Goal: Information Seeking & Learning: Learn about a topic

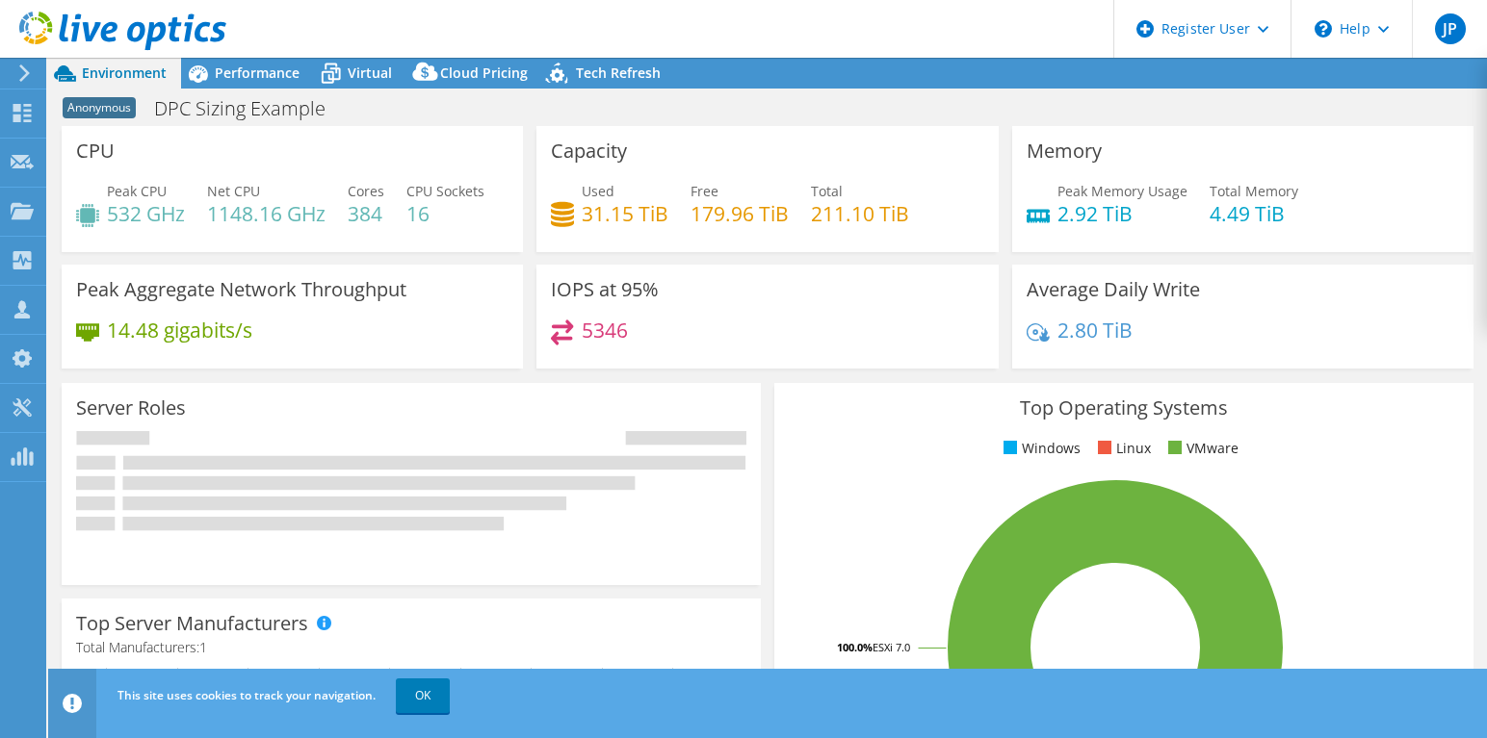
select select "USEast"
select select "USD"
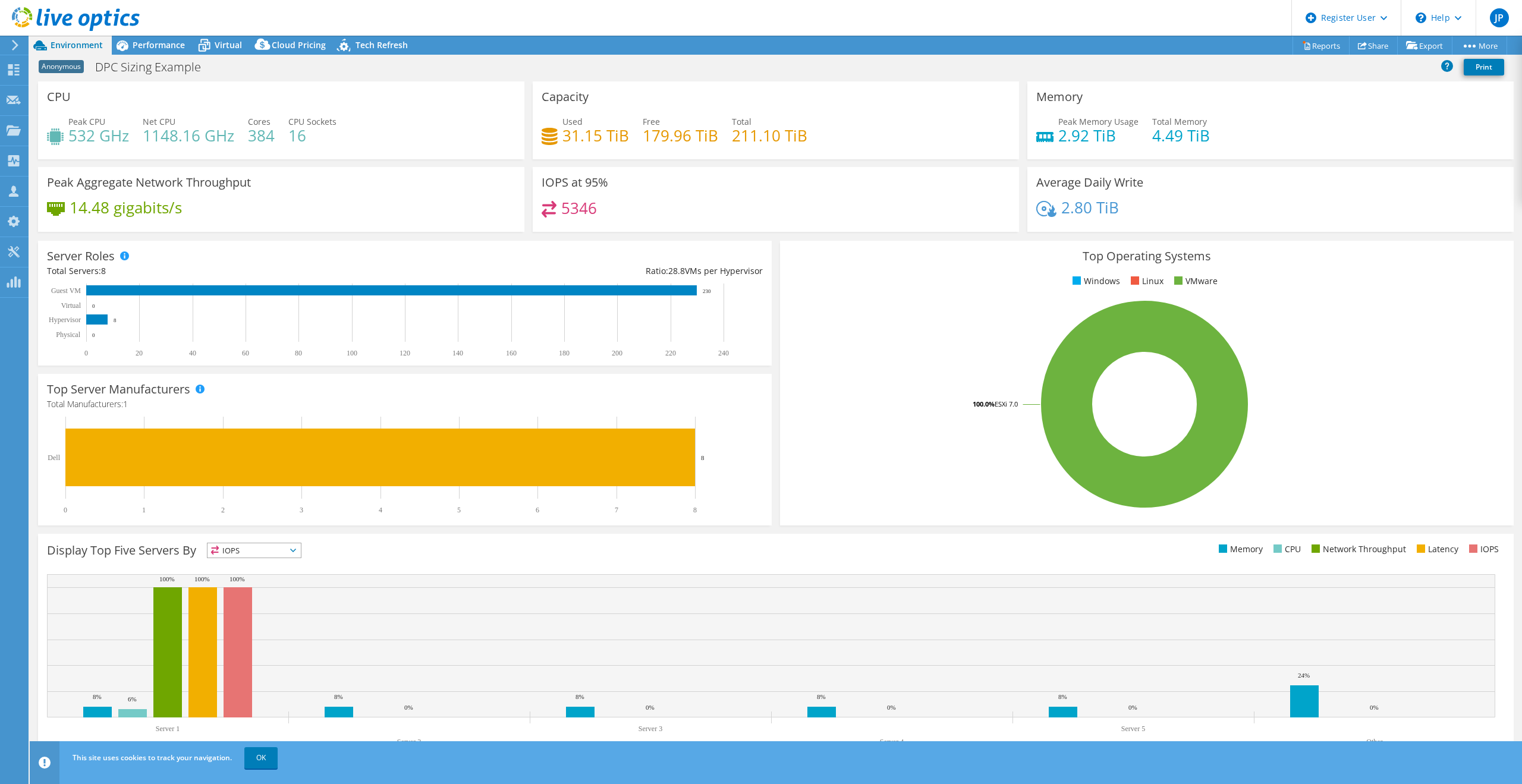
click at [254, 133] on h4 "384" at bounding box center [261, 135] width 27 height 13
click at [383, 146] on div "Peak CPU 532 GHz Net CPU 1148.16 GHz Cores 384 CPU Sockets 16" at bounding box center [281, 135] width 469 height 39
click at [156, 38] on div "Performance" at bounding box center [153, 45] width 82 height 19
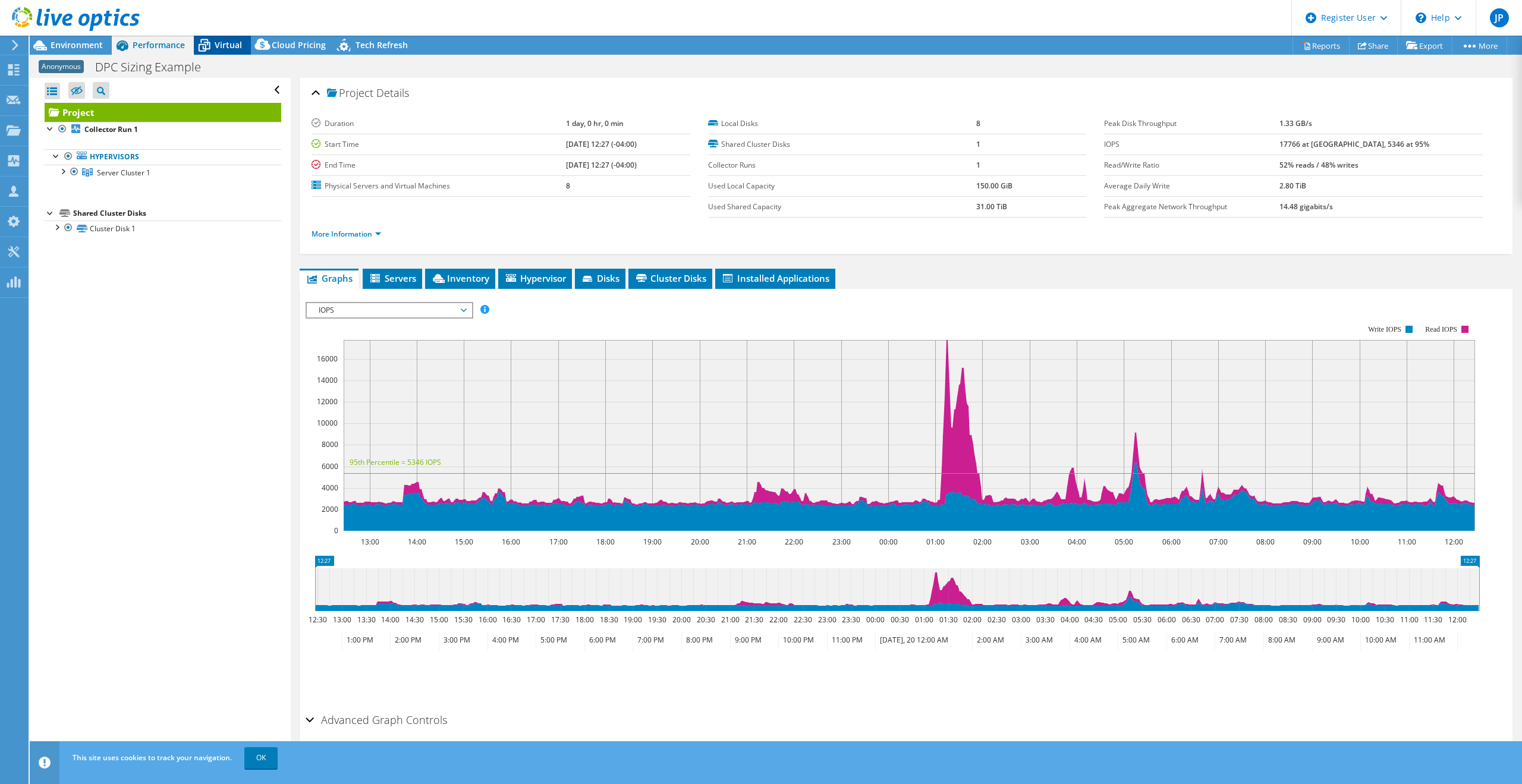
click at [235, 43] on span "Virtual" at bounding box center [228, 45] width 27 height 11
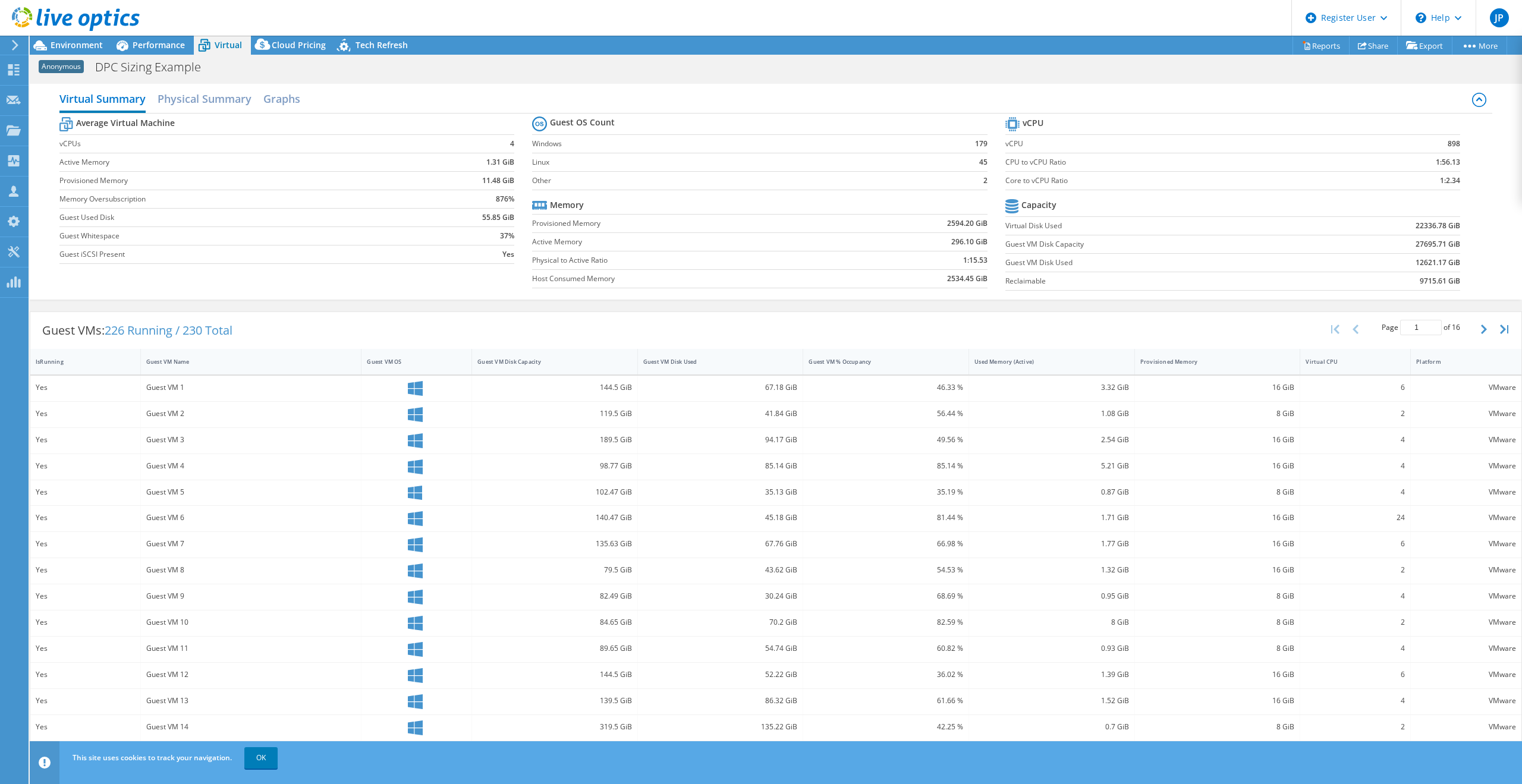
click at [446, 285] on div "Average Virtual Machine vCPUs 4 Active Memory 1.31 GiB Provisioned Memory 11.48…" at bounding box center [776, 205] width 1432 height 183
click at [158, 44] on span "Performance" at bounding box center [159, 45] width 52 height 11
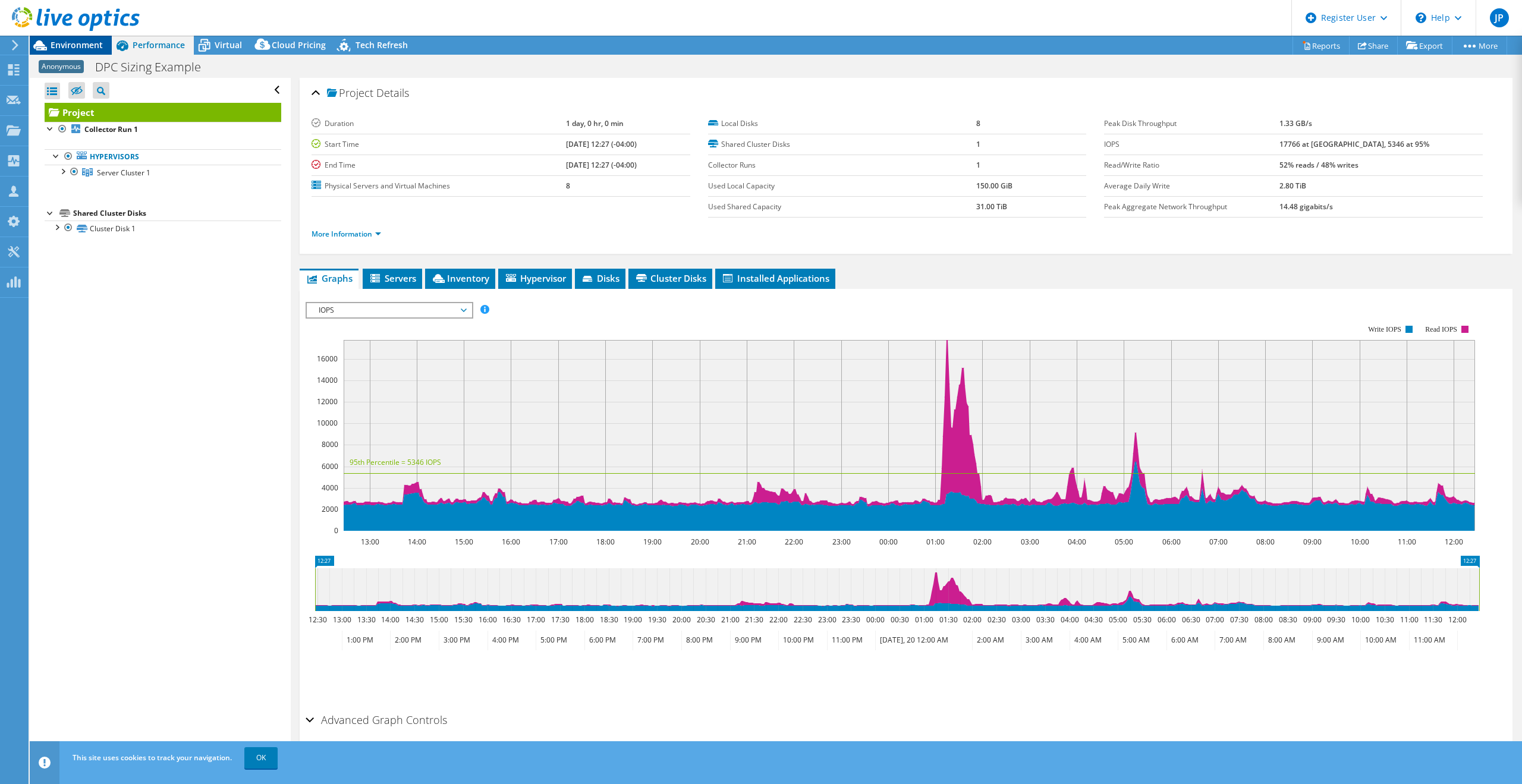
click at [88, 44] on span "Environment" at bounding box center [77, 45] width 52 height 11
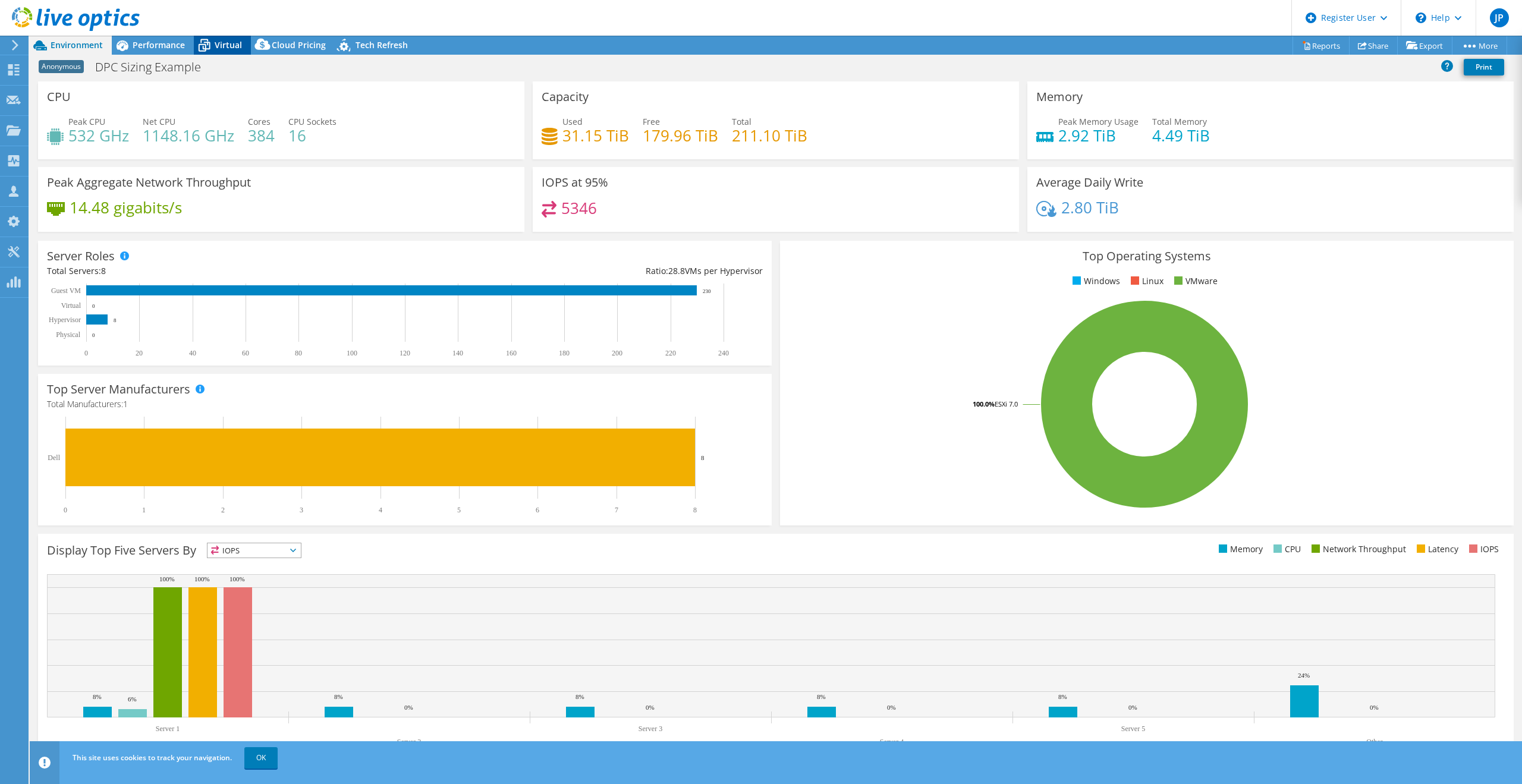
click at [205, 47] on icon at bounding box center [204, 46] width 12 height 9
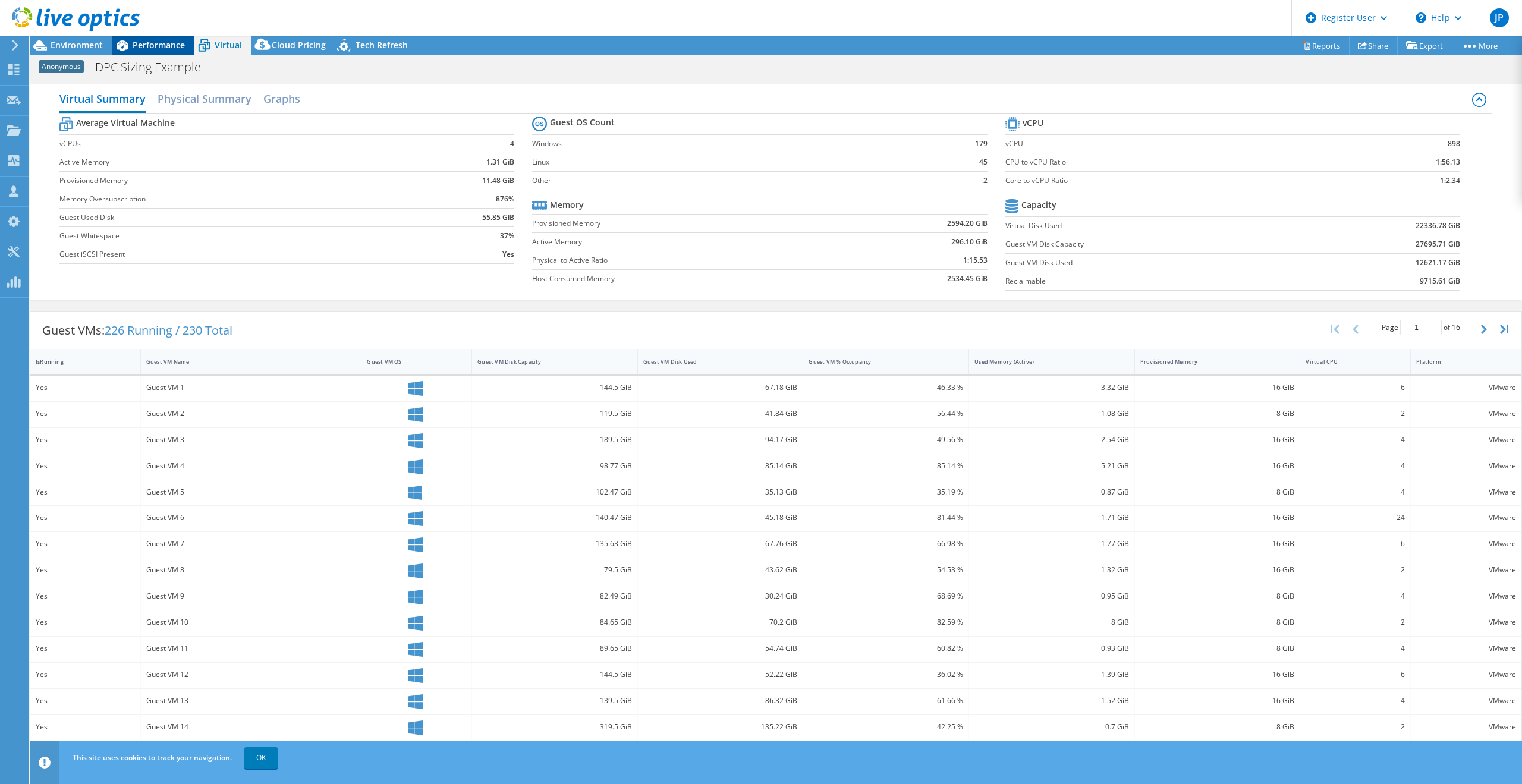
click at [168, 52] on div "Performance" at bounding box center [153, 45] width 82 height 19
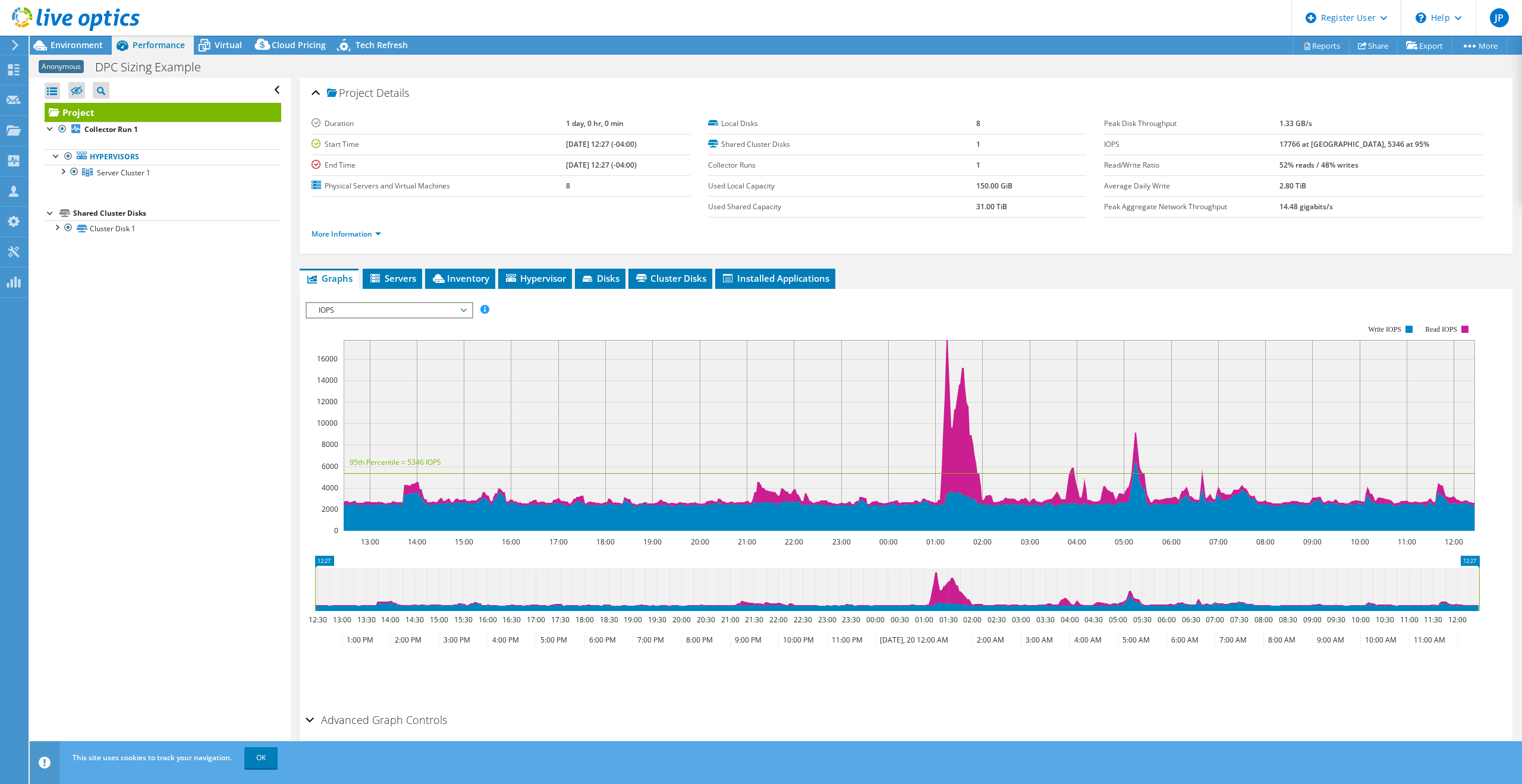
click at [228, 56] on div "Anonymous DPC Sizing Example Print" at bounding box center [776, 67] width 1492 height 22
click at [228, 47] on span "Virtual" at bounding box center [228, 45] width 27 height 11
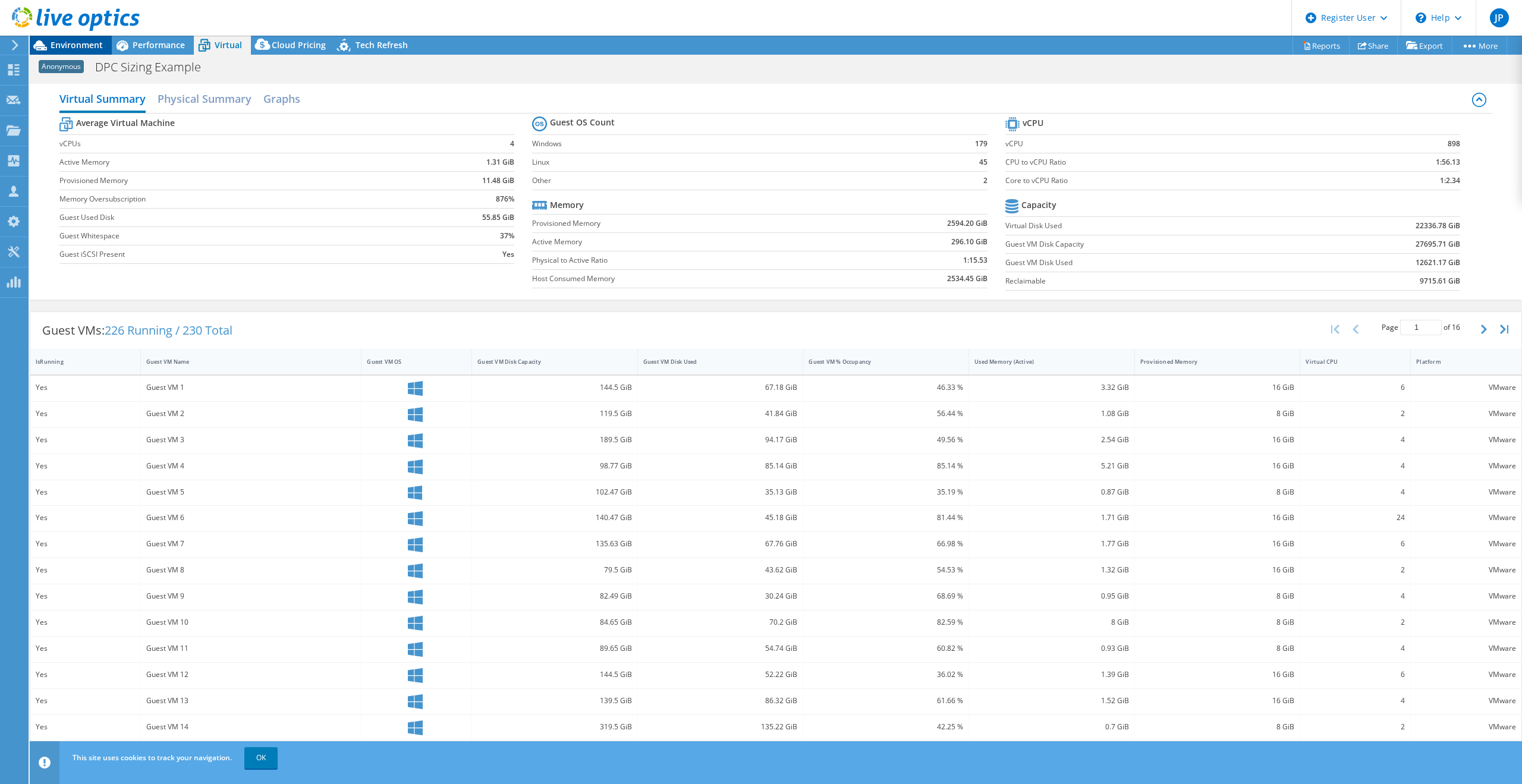
click at [59, 46] on span "Environment" at bounding box center [77, 45] width 52 height 11
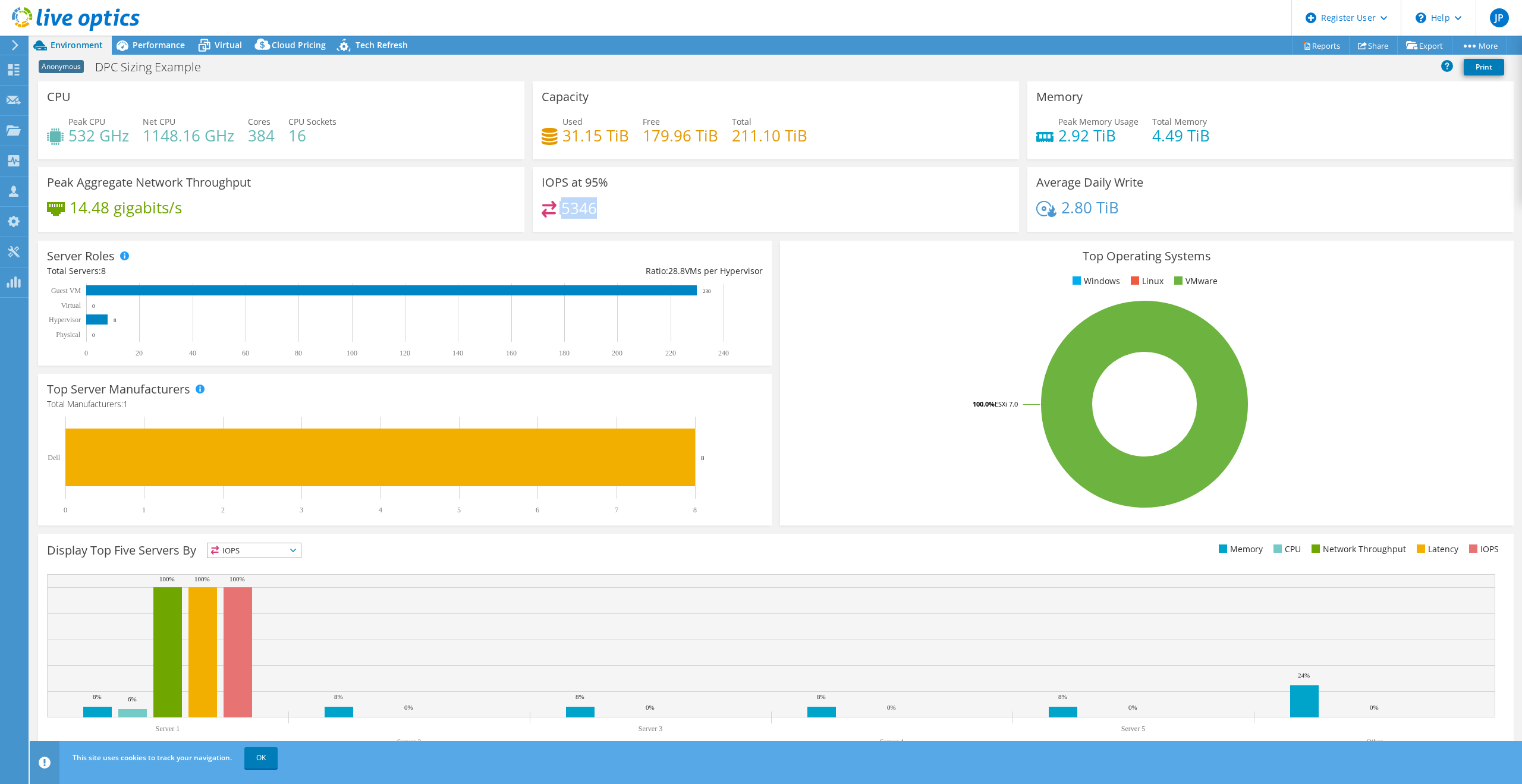
drag, startPoint x: 556, startPoint y: 204, endPoint x: 648, endPoint y: 211, distance: 92.3
click at [639, 212] on div "5346" at bounding box center [776, 213] width 469 height 25
click at [648, 211] on div "5346" at bounding box center [776, 213] width 469 height 25
click at [184, 41] on span "Performance" at bounding box center [159, 45] width 52 height 11
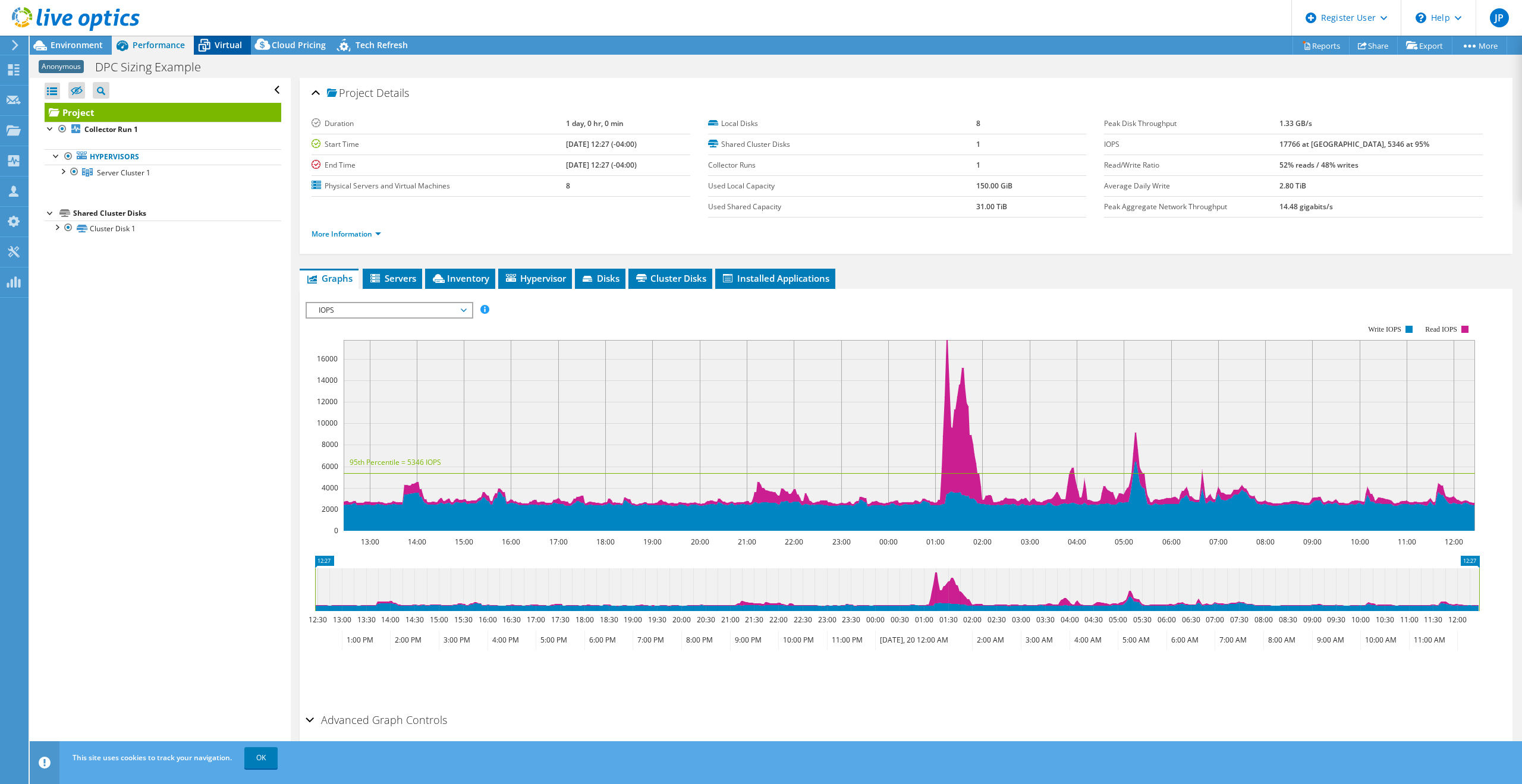
click at [232, 46] on span "Virtual" at bounding box center [228, 45] width 27 height 11
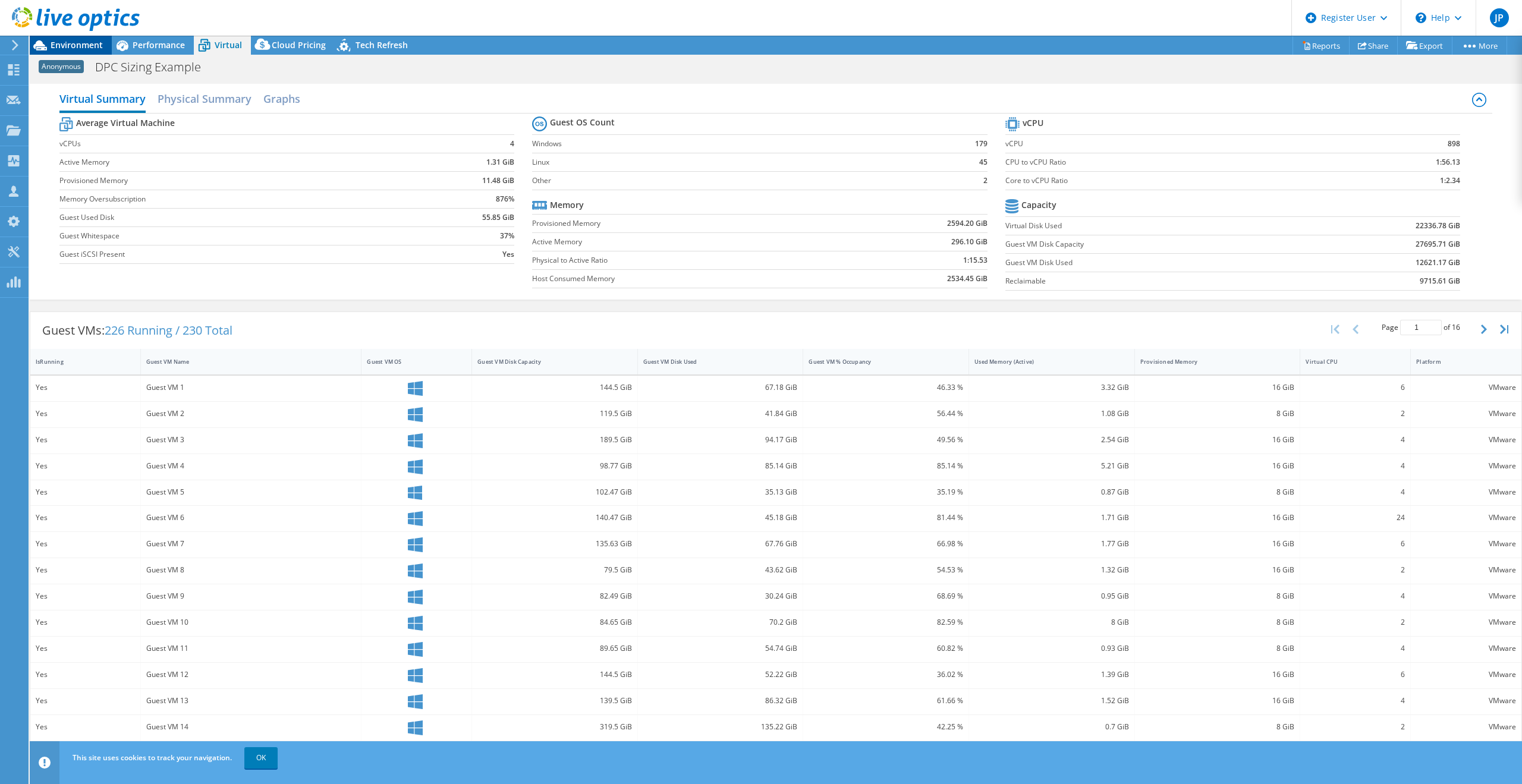
click at [78, 44] on span "Environment" at bounding box center [77, 45] width 52 height 11
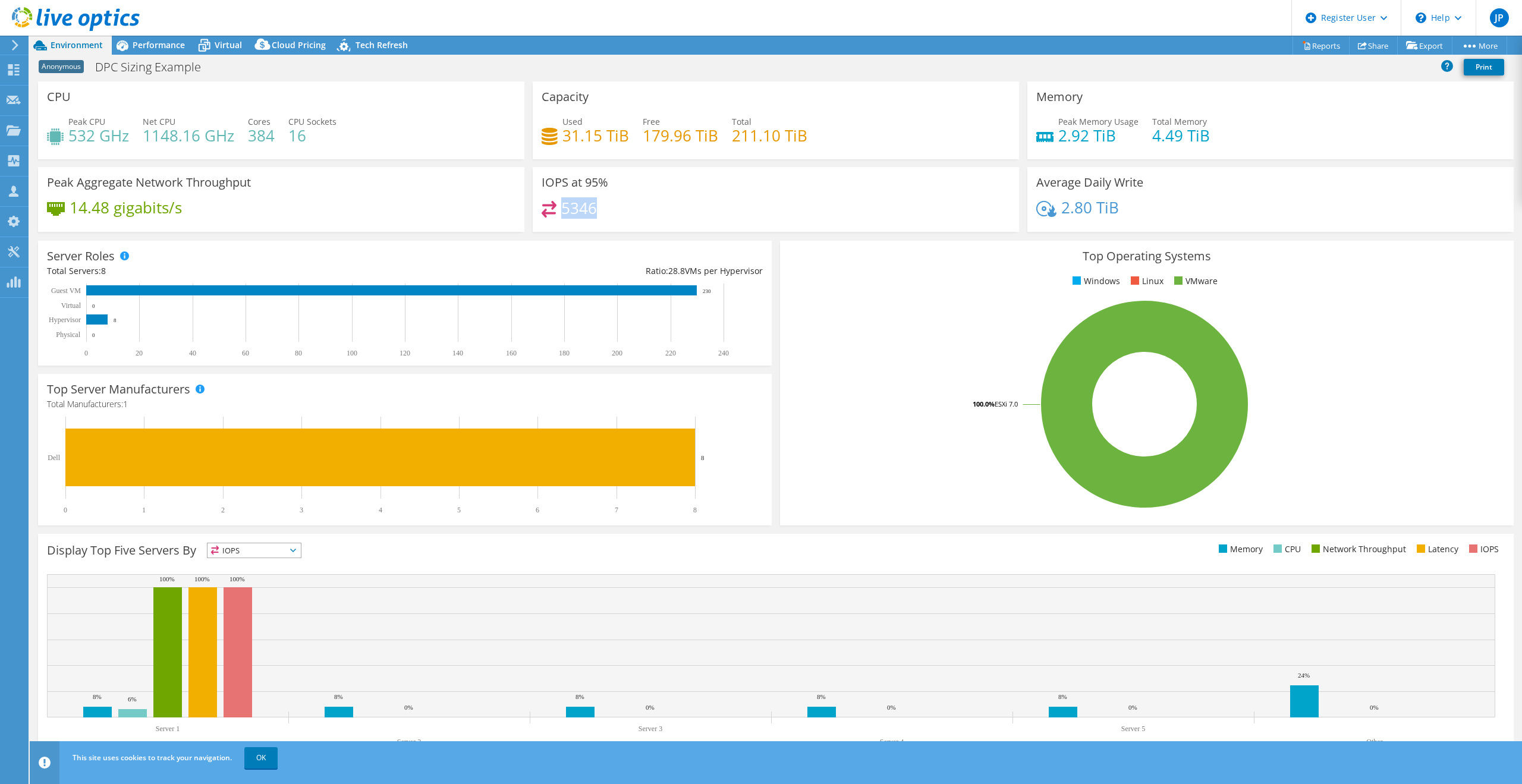
drag, startPoint x: 559, startPoint y: 207, endPoint x: 673, endPoint y: 215, distance: 114.3
click at [651, 214] on div "5346" at bounding box center [776, 213] width 469 height 25
click at [688, 214] on div "5346" at bounding box center [776, 213] width 469 height 25
click at [145, 43] on span "Performance" at bounding box center [159, 45] width 52 height 11
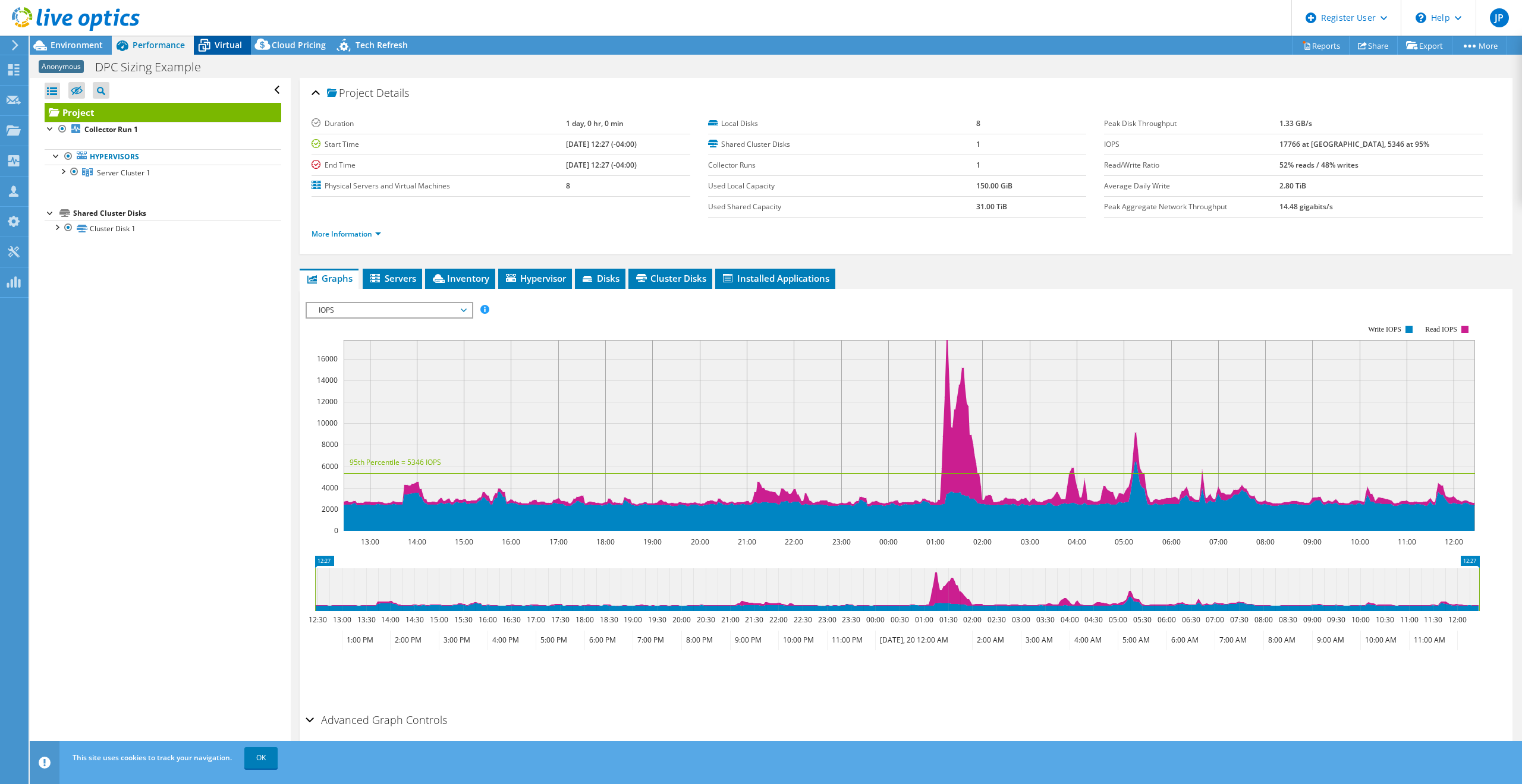
click at [227, 43] on span "Virtual" at bounding box center [228, 45] width 27 height 11
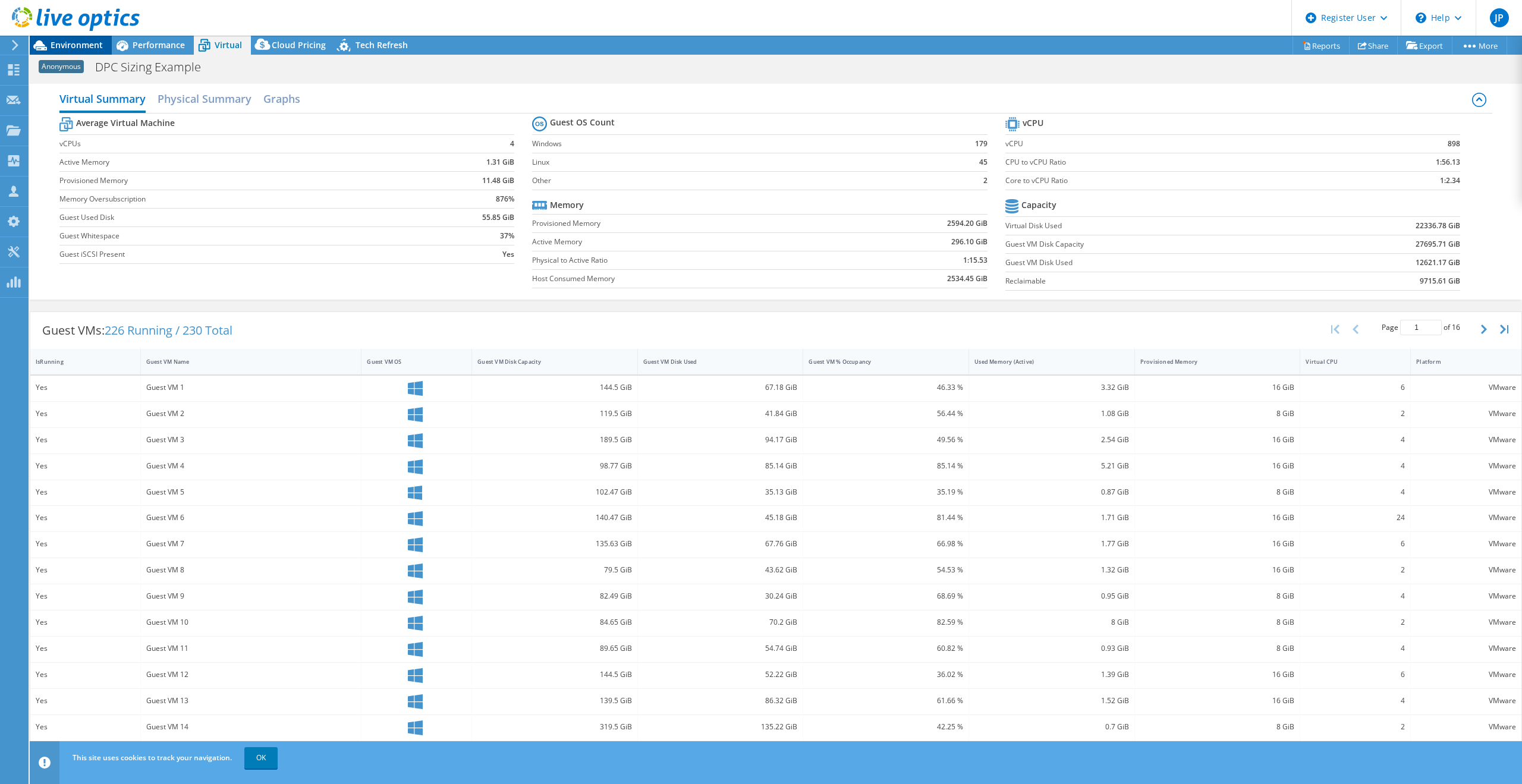
click at [67, 44] on span "Environment" at bounding box center [77, 45] width 52 height 11
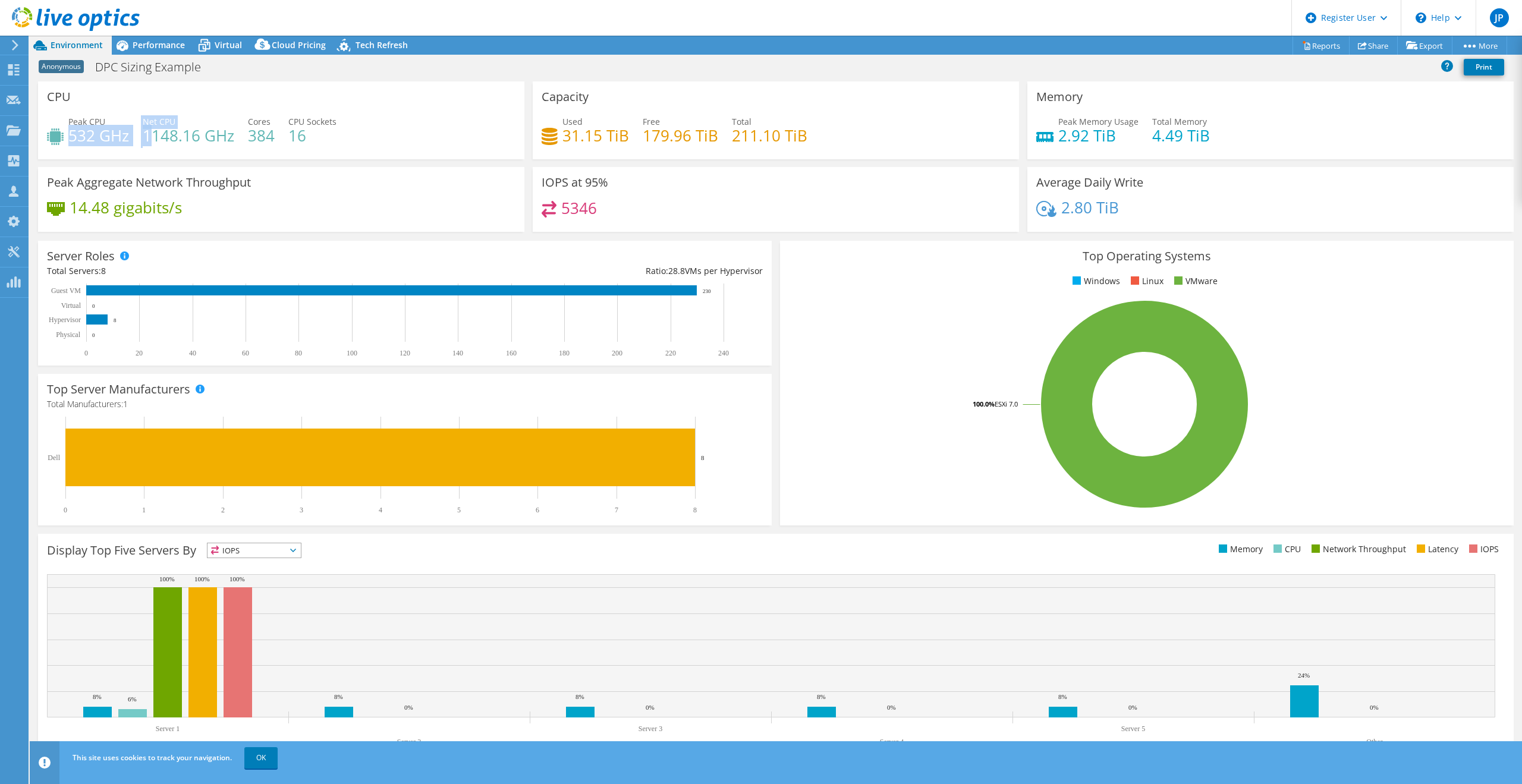
drag, startPoint x: 83, startPoint y: 131, endPoint x: 151, endPoint y: 129, distance: 68.0
click at [151, 129] on div "Peak CPU 532 GHz Net CPU 1148.16 GHz Cores 384 CPU Sockets 16" at bounding box center [281, 135] width 469 height 39
click at [393, 140] on div "Peak CPU 532 GHz Net CPU 1148.16 GHz Cores 384 CPU Sockets 16" at bounding box center [281, 135] width 469 height 39
drag, startPoint x: 72, startPoint y: 136, endPoint x: 142, endPoint y: 133, distance: 70.1
click at [126, 132] on h4 "532 GHz" at bounding box center [99, 135] width 61 height 13
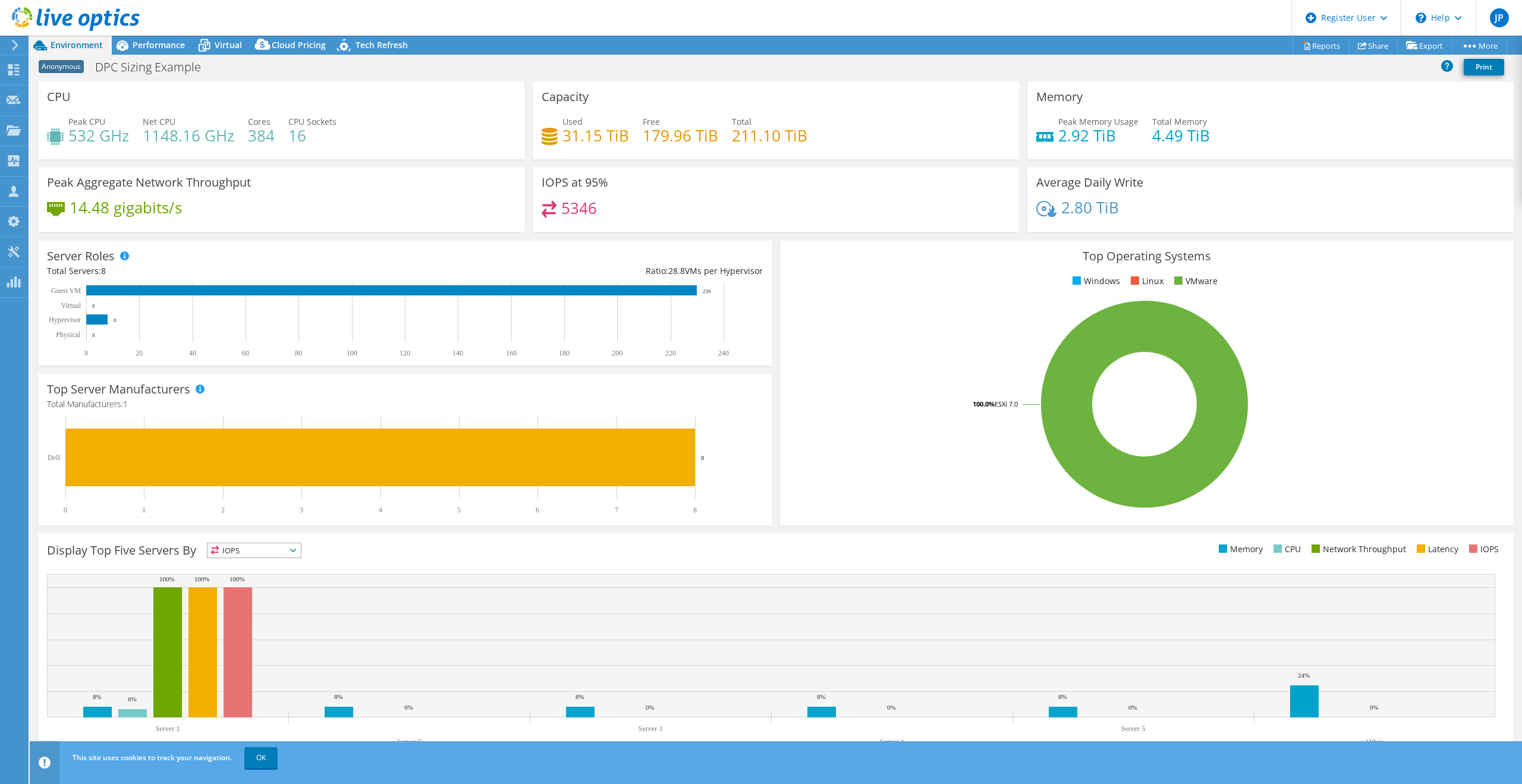
click at [143, 135] on h4 "1148.16 GHz" at bounding box center [188, 135] width 91 height 13
drag, startPoint x: 562, startPoint y: 136, endPoint x: 646, endPoint y: 136, distance: 84.0
click at [646, 136] on div "Used 31.15 TiB Free 179.96 TiB Total 211.10 TiB" at bounding box center [776, 135] width 469 height 39
click at [918, 131] on div "Used 31.15 TiB Free 179.96 TiB Total 211.10 TiB" at bounding box center [776, 135] width 469 height 39
drag, startPoint x: 566, startPoint y: 134, endPoint x: 592, endPoint y: 136, distance: 26.1
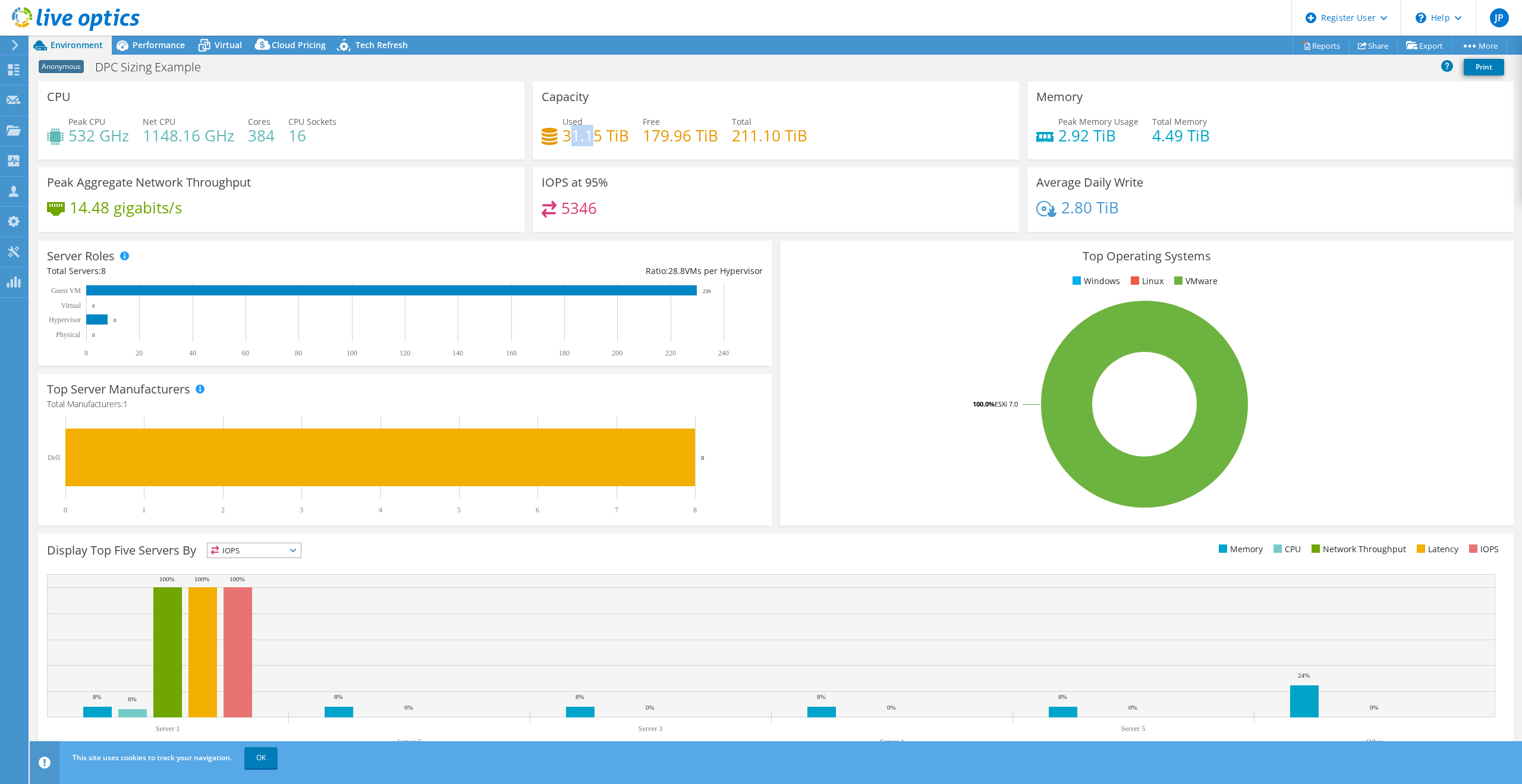
click at [587, 135] on h4 "31.15 TiB" at bounding box center [596, 135] width 67 height 13
click at [629, 142] on div "Used 31.15 TiB Free 179.96 TiB Total 211.10 TiB" at bounding box center [776, 135] width 469 height 39
click at [816, 36] on div "Project Actions Project Actions Reports Share Export vSAN ReadyNode Sizer" at bounding box center [776, 45] width 1492 height 19
click at [135, 40] on span "Performance" at bounding box center [159, 45] width 52 height 11
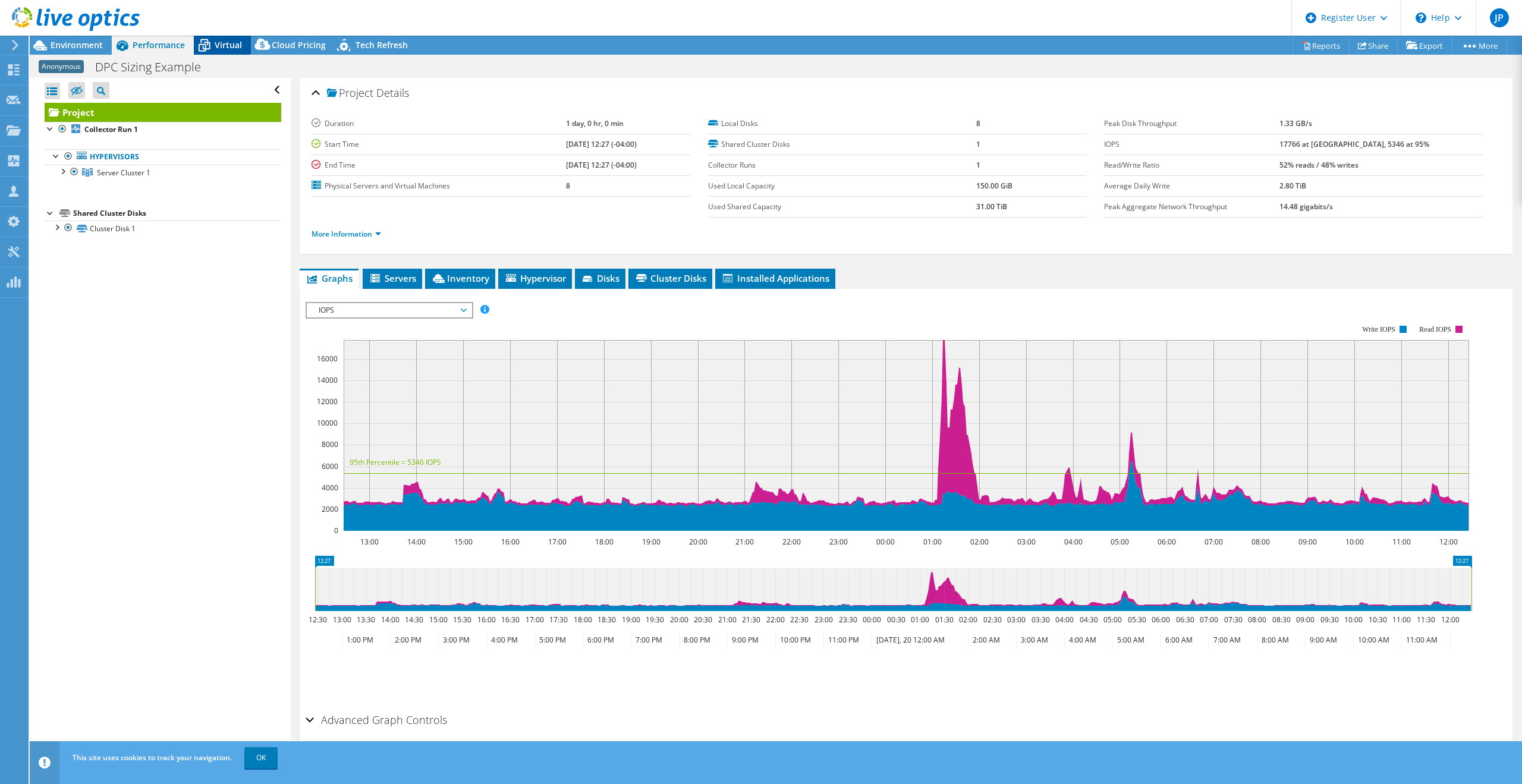
click at [238, 46] on span "Virtual" at bounding box center [228, 45] width 27 height 11
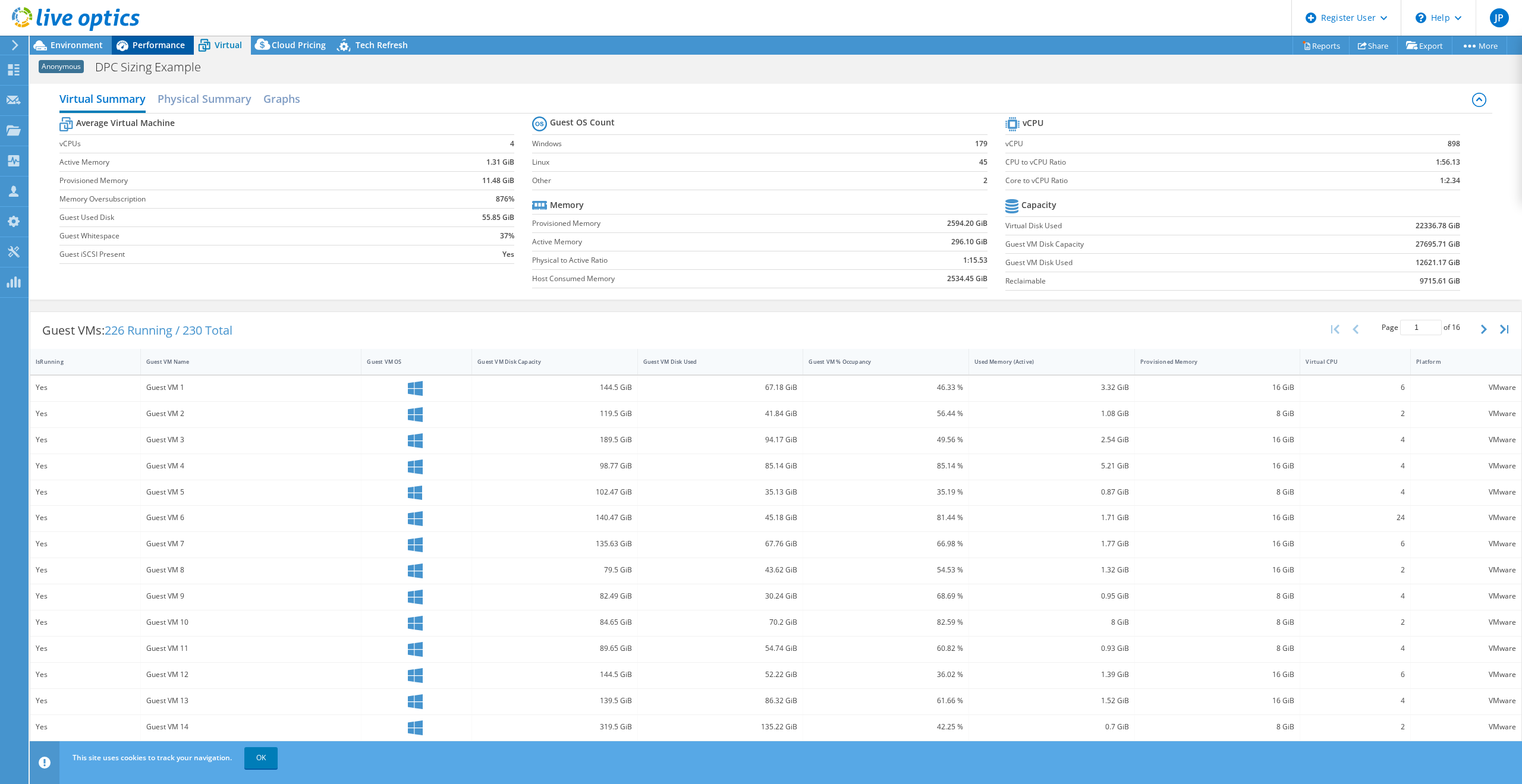
click at [174, 49] on span "Performance" at bounding box center [159, 45] width 52 height 11
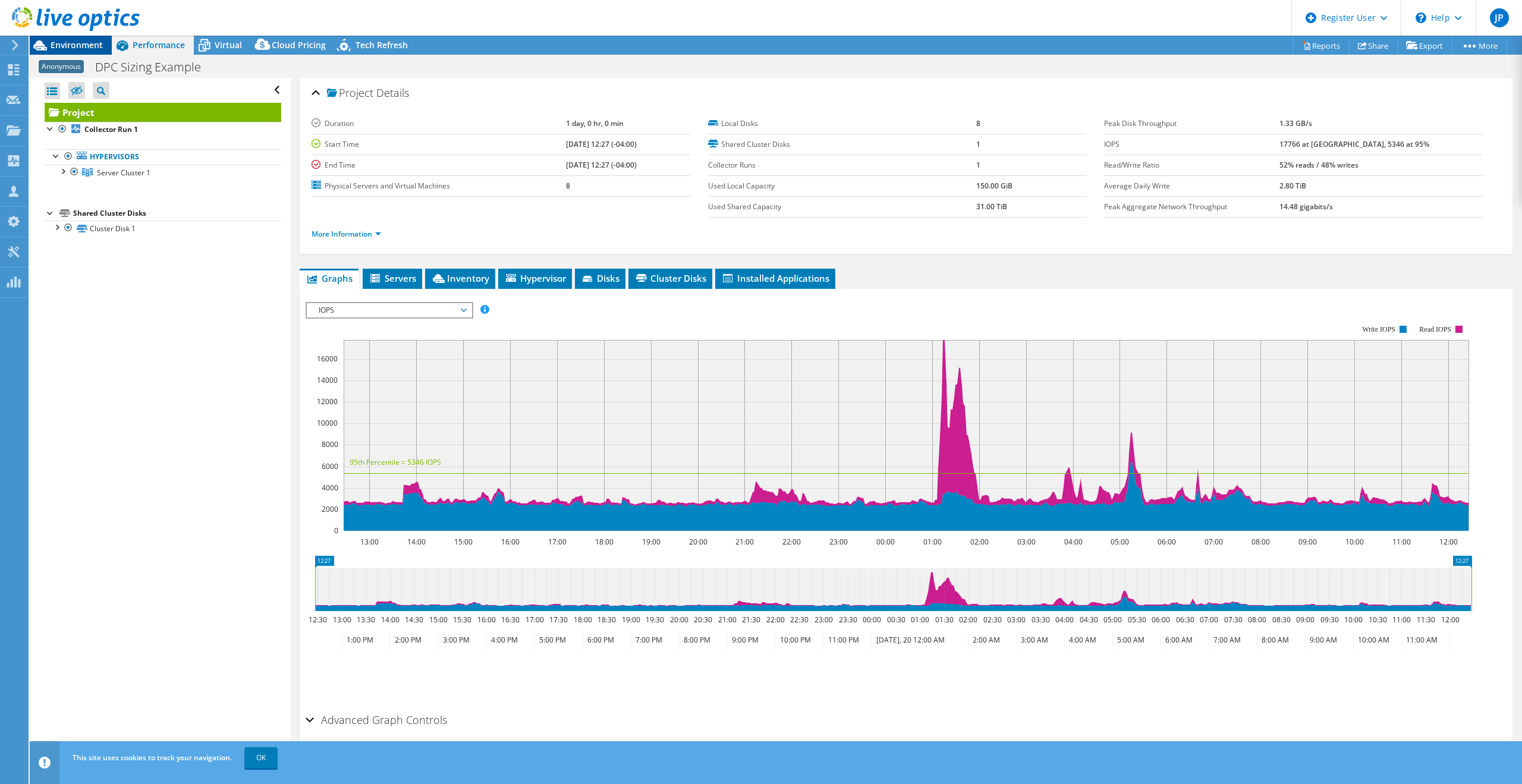
click at [83, 49] on span "Environment" at bounding box center [77, 45] width 52 height 11
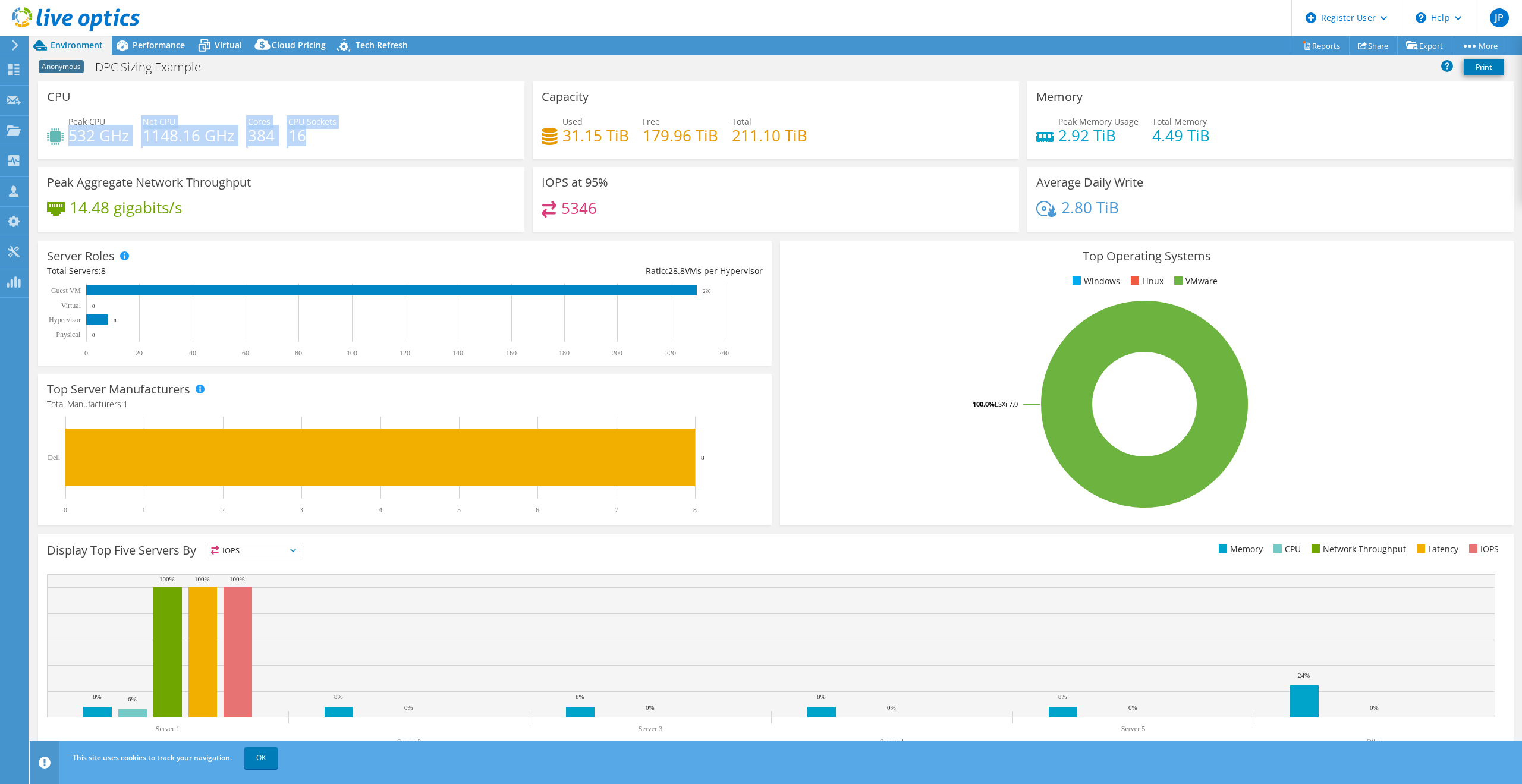
drag, startPoint x: 71, startPoint y: 138, endPoint x: 387, endPoint y: 145, distance: 316.1
click at [375, 147] on div "Peak CPU 532 GHz Net CPU 1148.16 GHz Cores 384 CPU Sockets 16" at bounding box center [281, 135] width 469 height 39
drag, startPoint x: 387, startPoint y: 145, endPoint x: 382, endPoint y: 56, distance: 89.1
click at [387, 146] on div "Peak CPU 532 GHz Net CPU 1148.16 GHz Cores 384 CPU Sockets 16" at bounding box center [281, 135] width 469 height 39
